Goal: Task Accomplishment & Management: Use online tool/utility

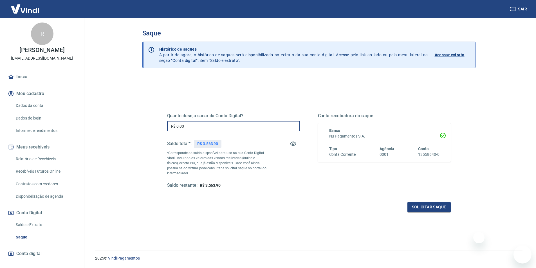
click at [190, 126] on input "R$ 0,00" at bounding box center [233, 126] width 133 height 10
type input "R$ 3.500,00"
click at [422, 210] on button "Solicitar saque" at bounding box center [429, 207] width 43 height 10
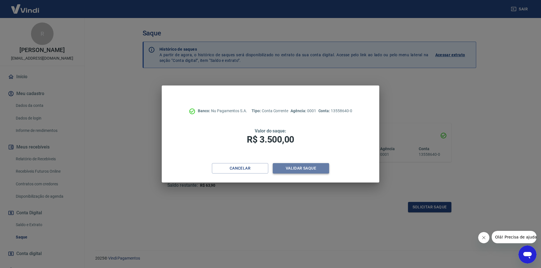
click at [296, 166] on button "Validar saque" at bounding box center [301, 168] width 56 height 10
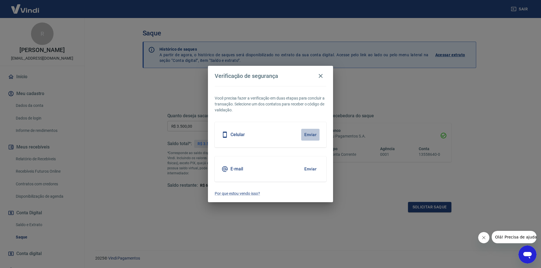
click at [313, 133] on button "Enviar" at bounding box center [310, 135] width 18 height 12
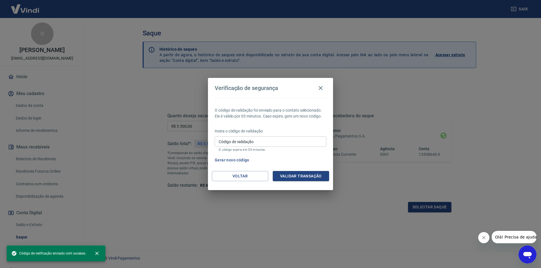
click at [250, 147] on div "Código de validação Código de validação O código expira em 03 minutos." at bounding box center [271, 144] width 112 height 15
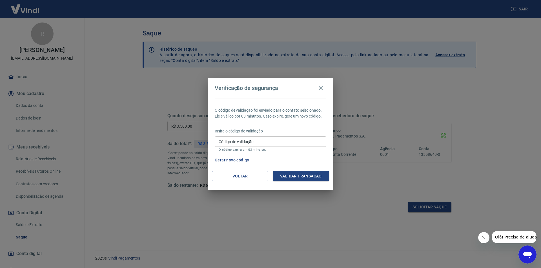
click at [251, 142] on input "Código de validação" at bounding box center [271, 142] width 112 height 10
type input "836153"
click at [290, 173] on button "Validar transação" at bounding box center [301, 176] width 56 height 10
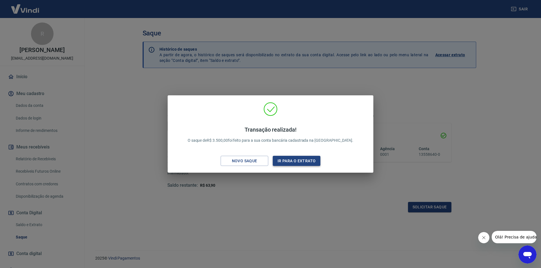
click at [278, 161] on button "Ir para o extrato" at bounding box center [297, 161] width 48 height 10
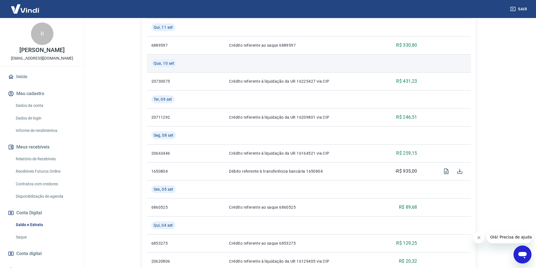
scroll to position [338, 0]
